Goal: Find specific page/section: Find specific page/section

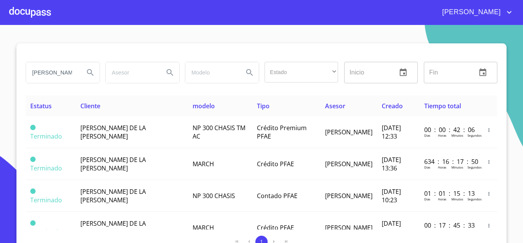
click at [70, 72] on input "[PERSON_NAME]" at bounding box center [52, 72] width 52 height 21
type input "[PERSON_NAME]"
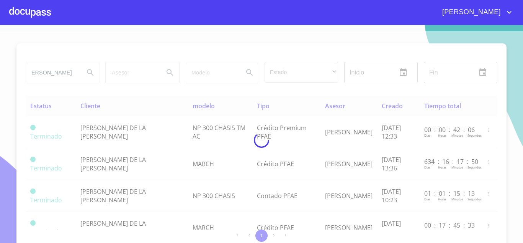
scroll to position [0, 0]
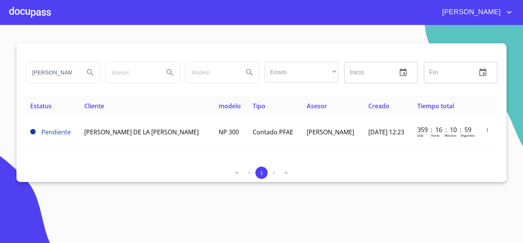
click at [356, 148] on div "Estatus Cliente modelo Tipo Asesor Creado Tiempo total Pendiente [PERSON_NAME] …" at bounding box center [262, 127] width 472 height 65
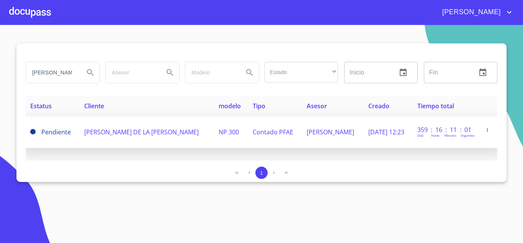
click at [144, 128] on span "[PERSON_NAME] DE LA [PERSON_NAME]" at bounding box center [141, 132] width 115 height 8
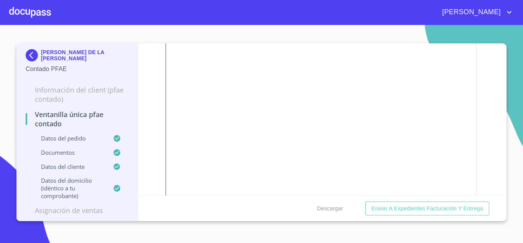
scroll to position [498, 0]
